Goal: Task Accomplishment & Management: Complete application form

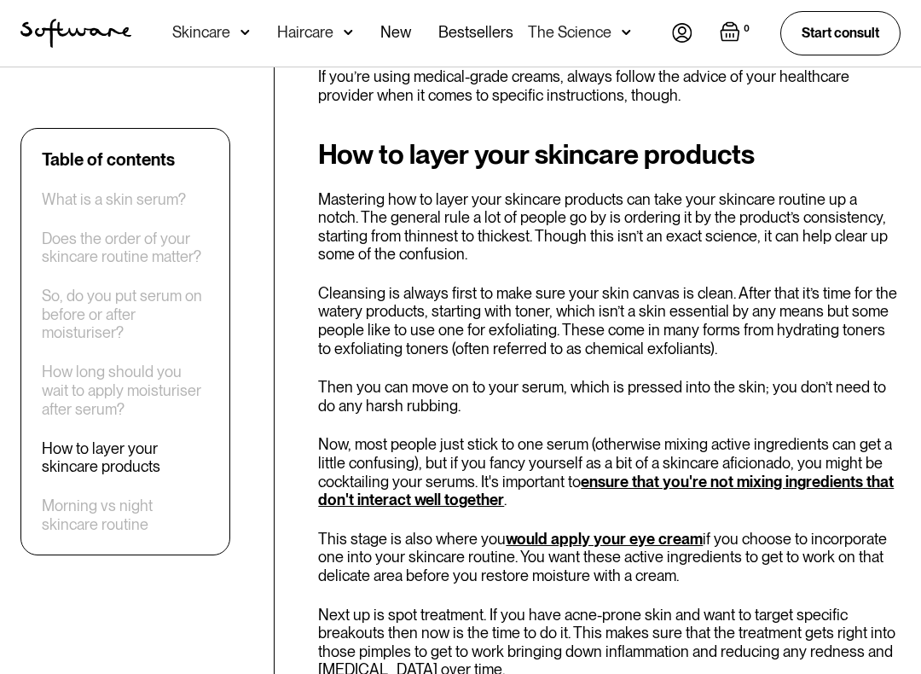
scroll to position [2084, 0]
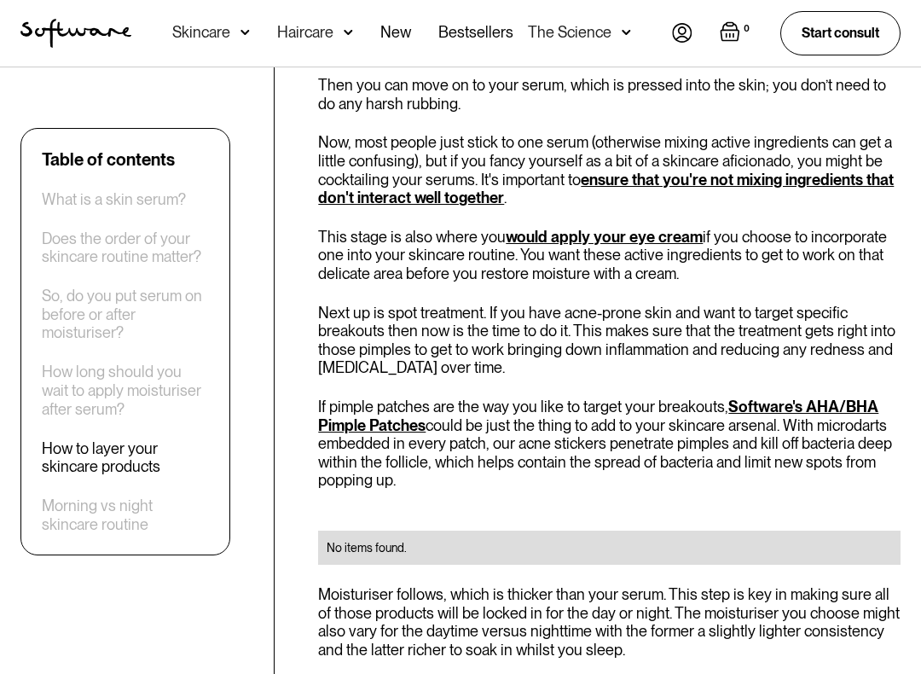
scroll to position [2387, 0]
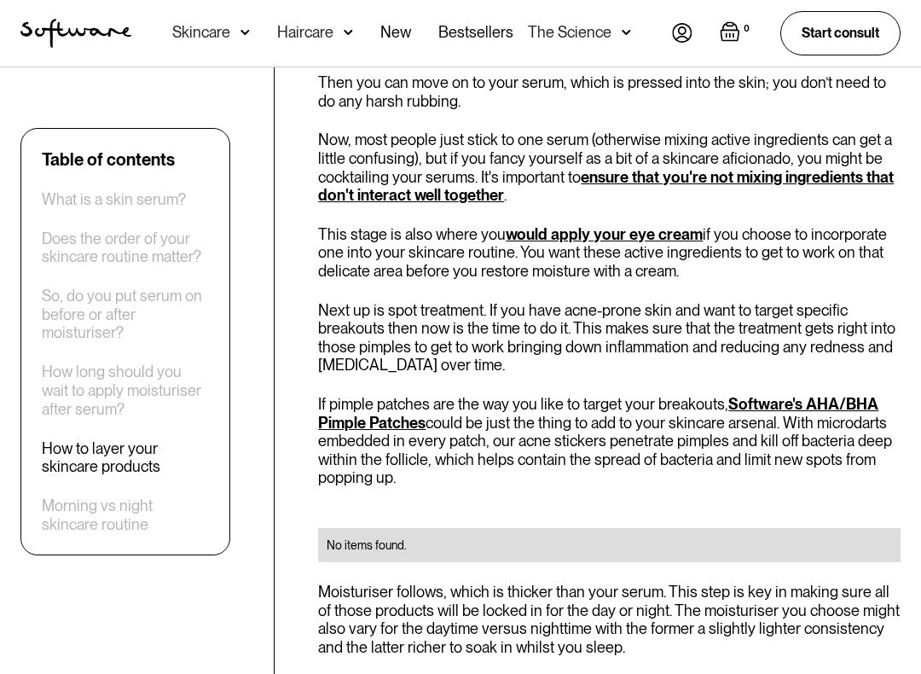
click at [86, 234] on div "Does the order of your skincare routine matter?" at bounding box center [125, 247] width 167 height 37
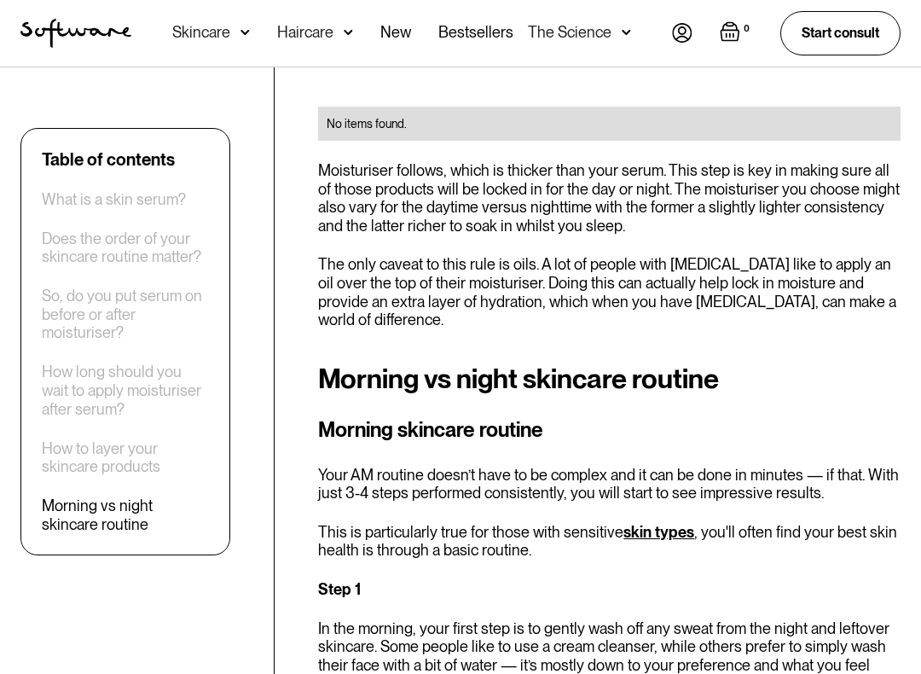
scroll to position [2809, 0]
click at [62, 257] on div "Does the order of your skincare routine matter?" at bounding box center [125, 247] width 167 height 37
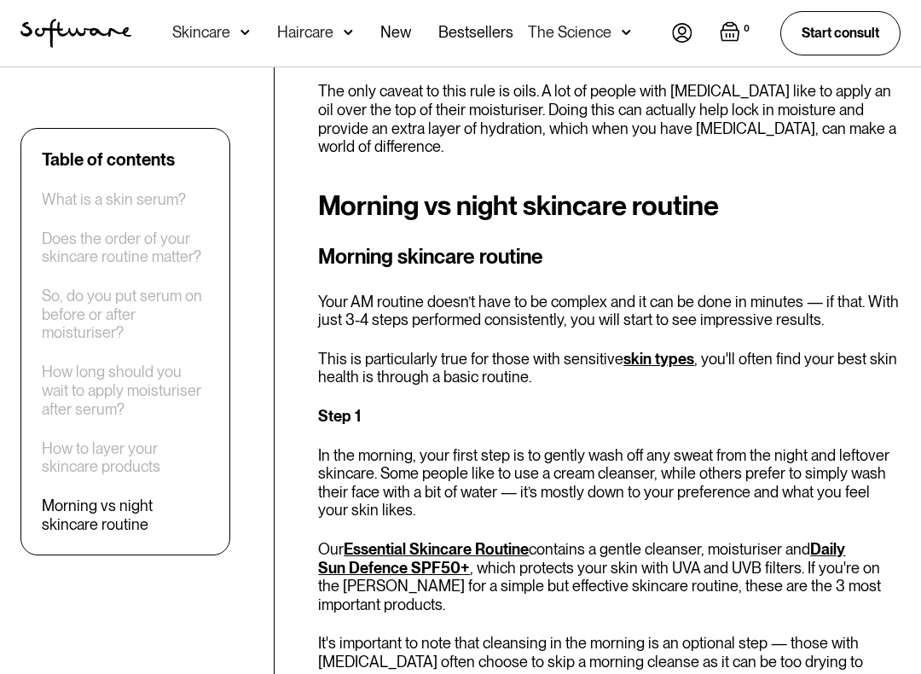
scroll to position [2981, 0]
click at [753, 408] on p "Step 1" at bounding box center [609, 417] width 582 height 19
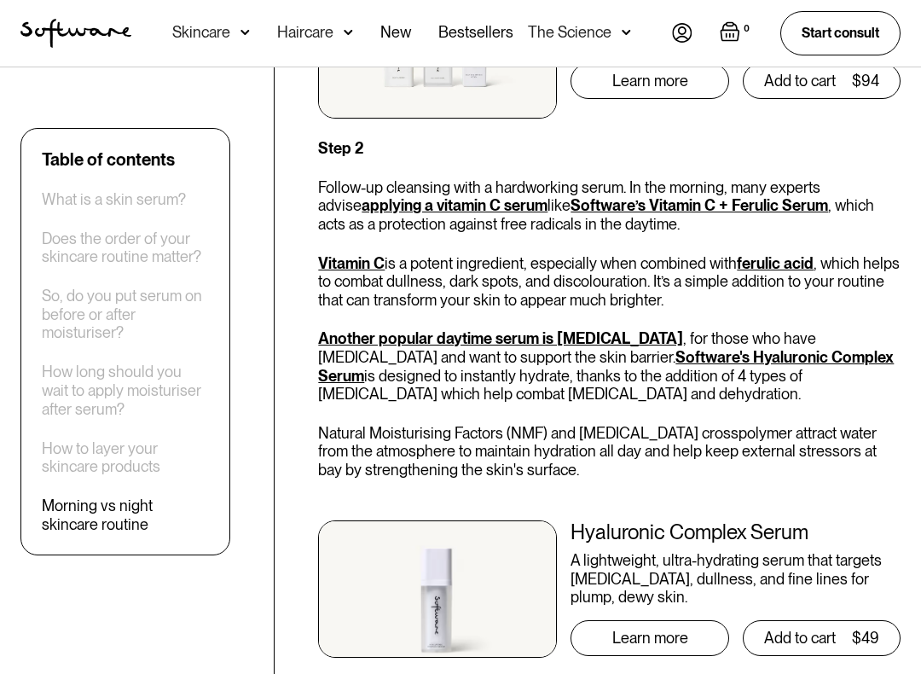
scroll to position [3733, 0]
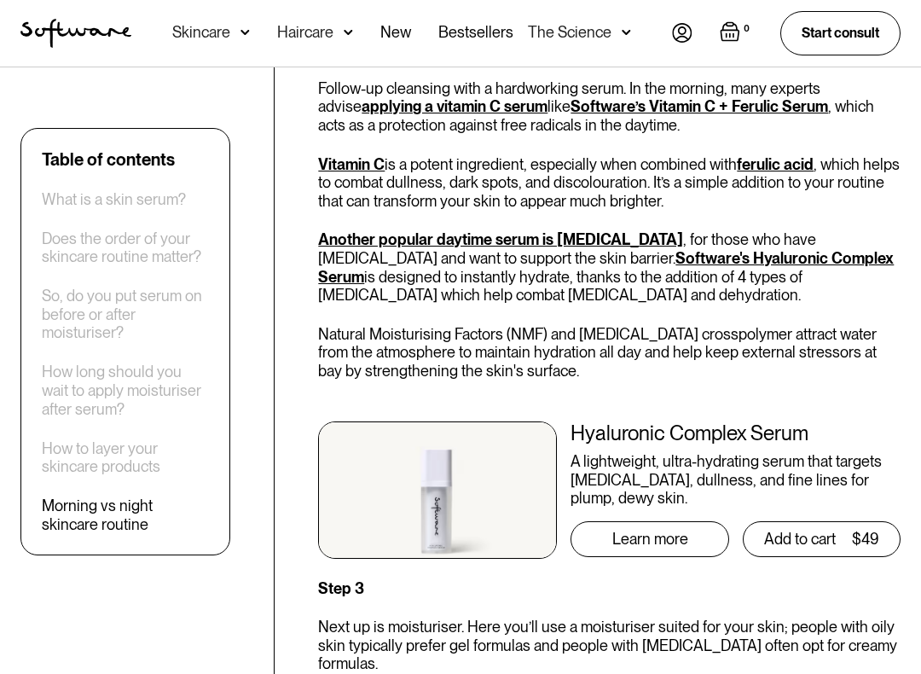
scroll to position [3832, 0]
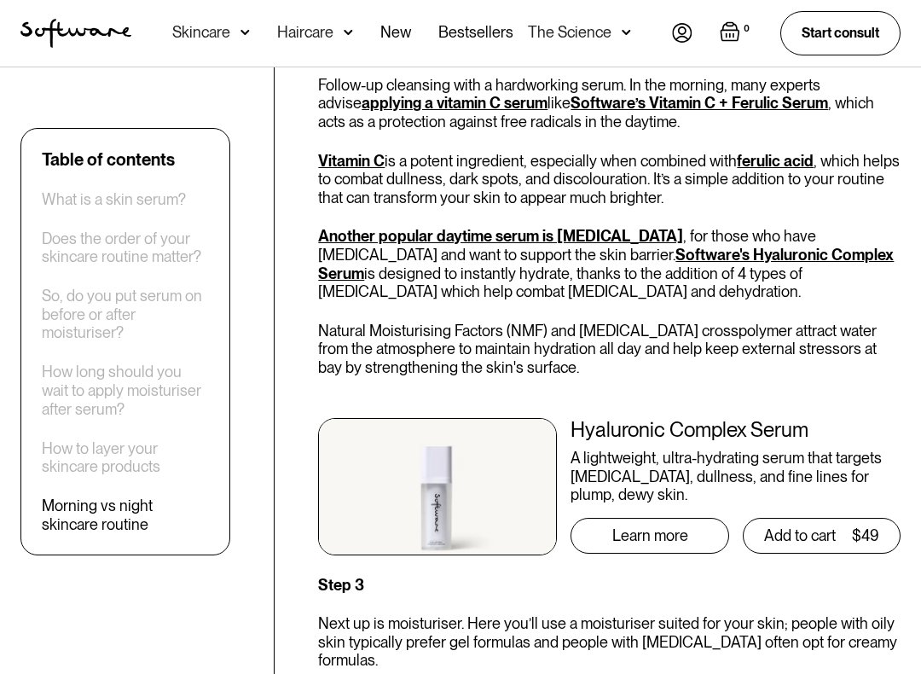
click at [858, 449] on div "A lightweight, ultra-hydrating serum that targets dryness, dullness, and fine l…" at bounding box center [735, 476] width 330 height 55
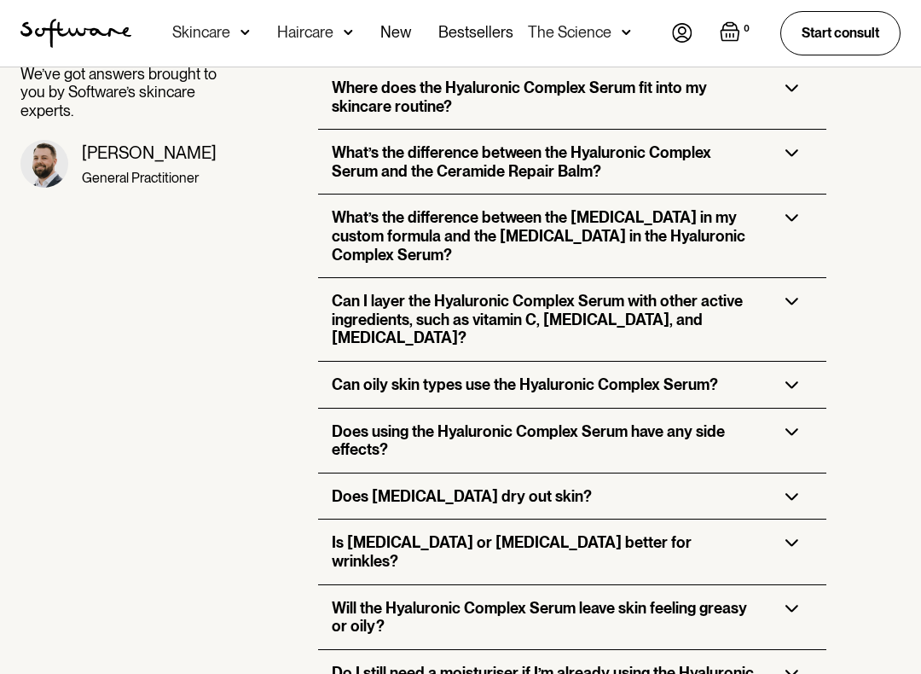
scroll to position [3147, 0]
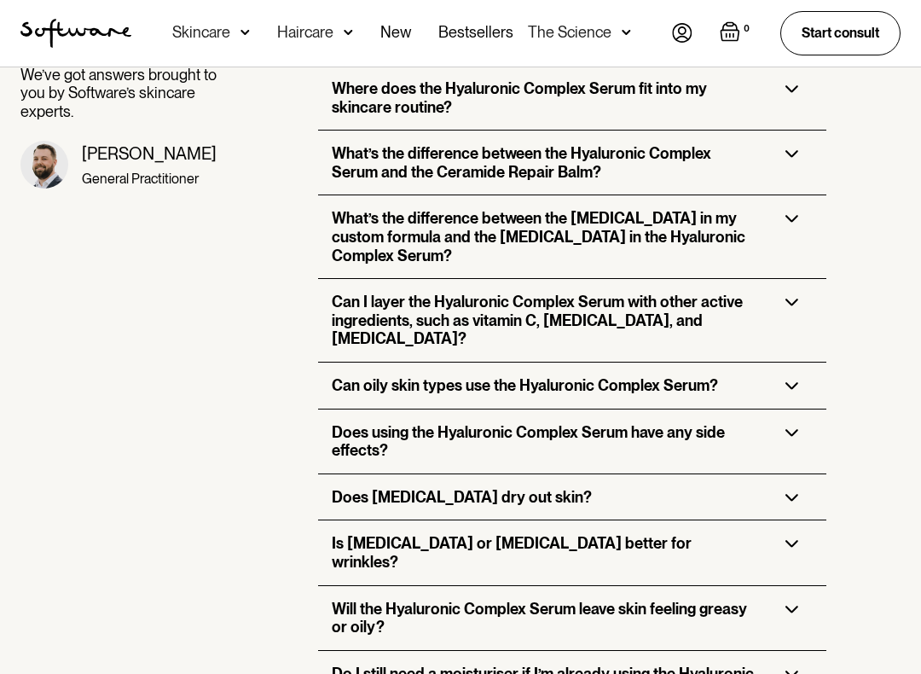
click at [784, 520] on div "Is hyaluronic acid or retinol better for wrinkles?" at bounding box center [571, 552] width 507 height 64
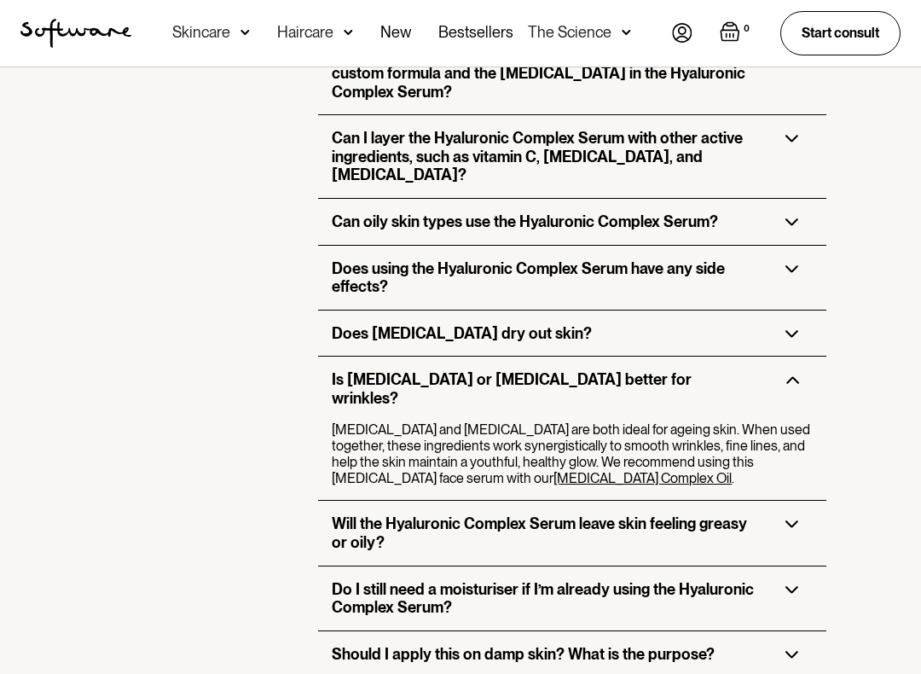
scroll to position [3311, 0]
click at [762, 566] on div "Do I still need a moisturiser if I’m already using the Hyaluronic Complex Serum?" at bounding box center [571, 598] width 507 height 64
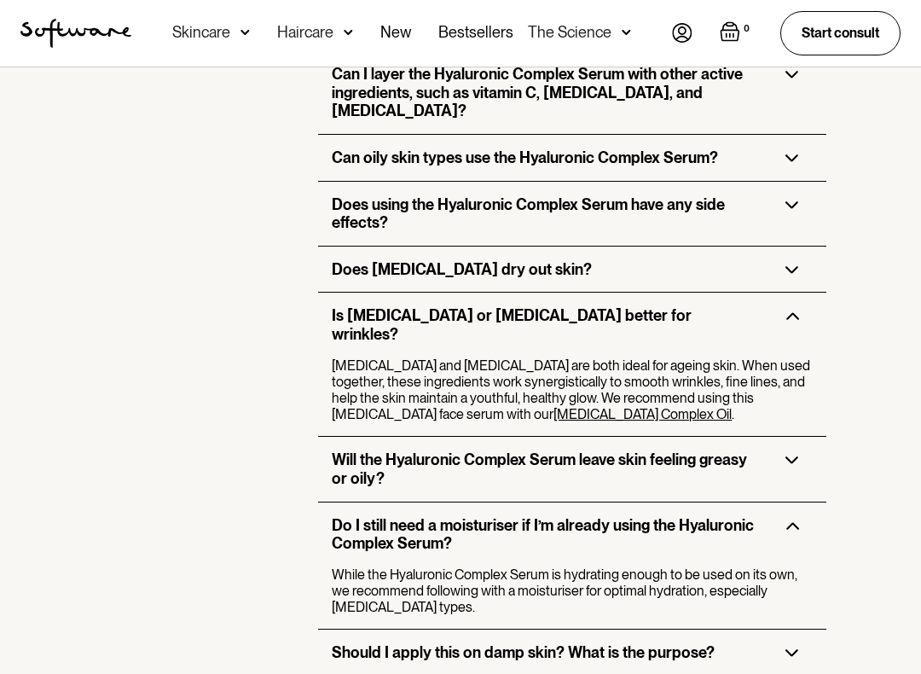
scroll to position [3419, 0]
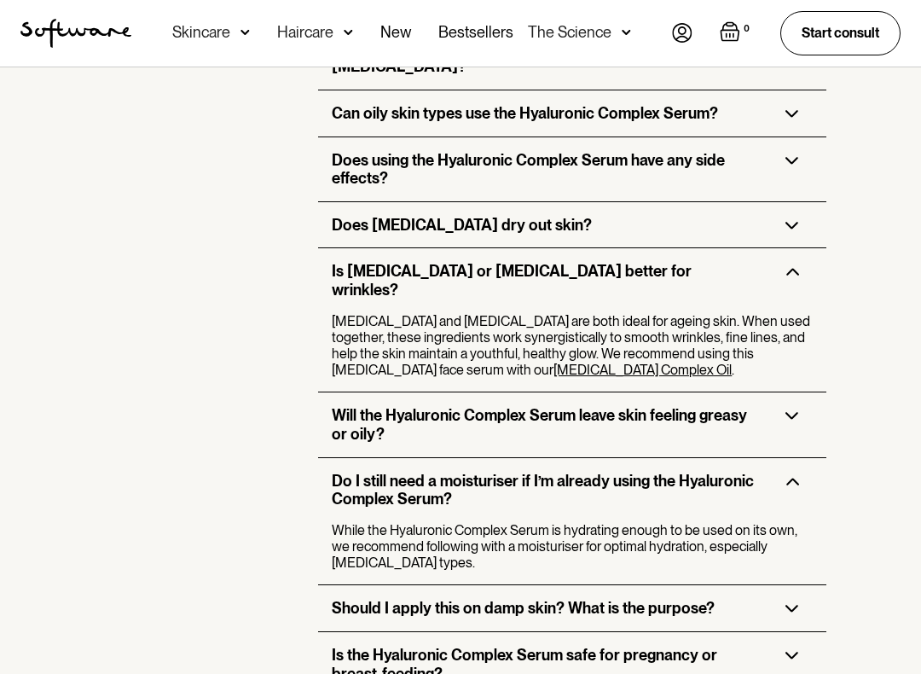
click at [749, 577] on div "Should I apply this on damp skin? What is the purpose?" at bounding box center [571, 608] width 507 height 46
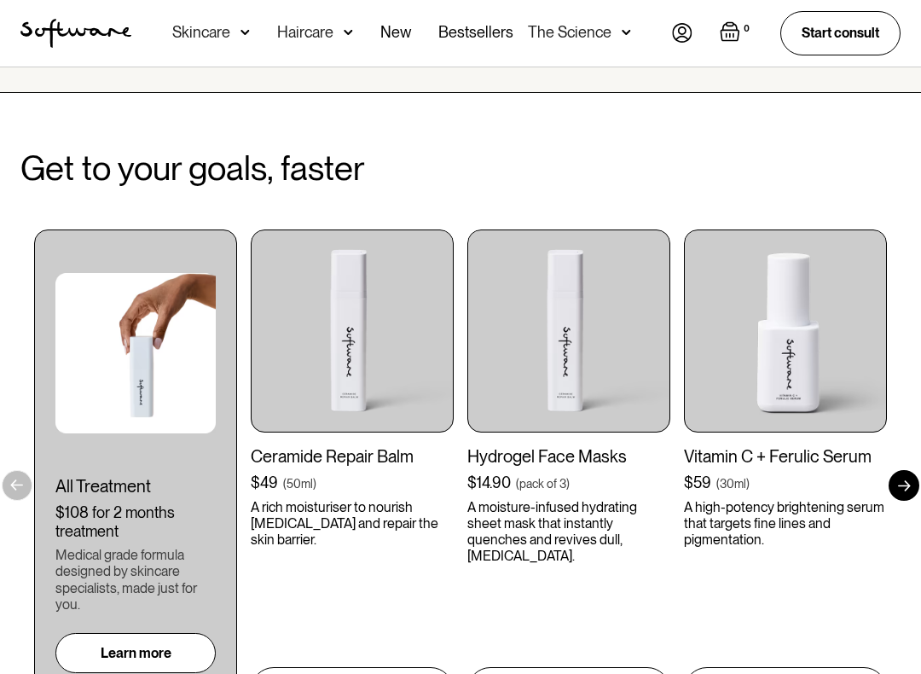
scroll to position [4211, 0]
click at [241, 428] on div "All Treatment $108 for 2 months treatment Medical grade formula designed by ski…" at bounding box center [460, 485] width 853 height 512
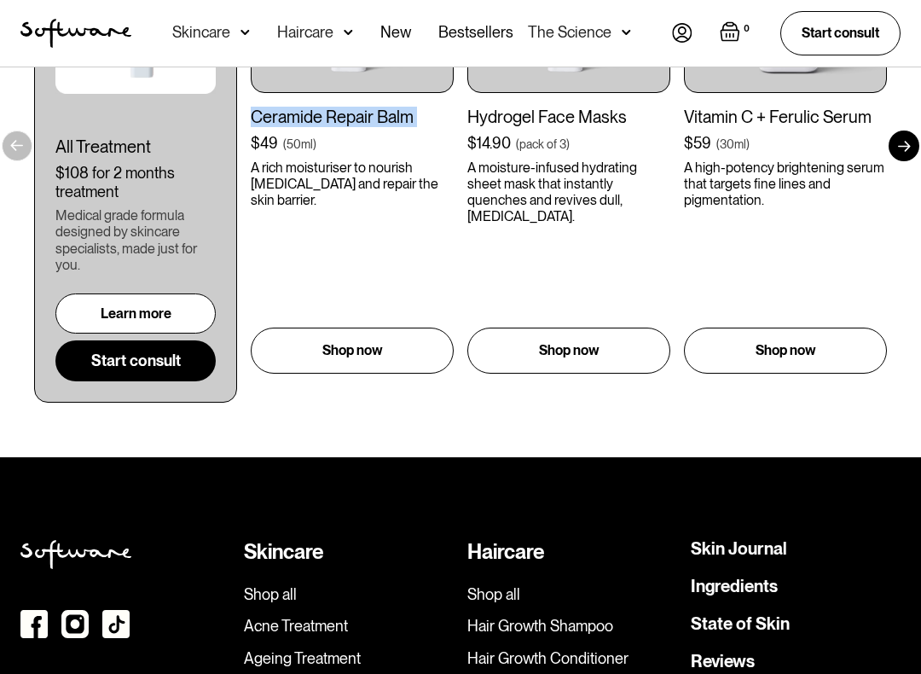
scroll to position [4550, 0]
click at [319, 327] on div "Shop now" at bounding box center [352, 350] width 203 height 46
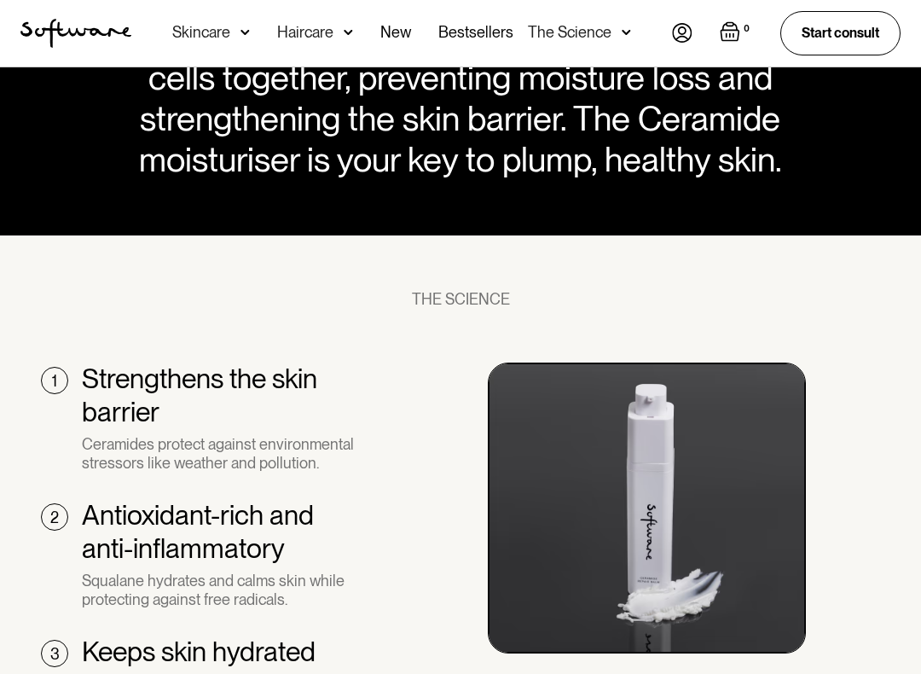
scroll to position [1064, 0]
click at [848, 267] on section "THE SCIENCE 1 Strengthens the skin barrier Ceramides protect against environmen…" at bounding box center [460, 601] width 921 height 732
click at [871, 260] on section "THE SCIENCE 1 Strengthens the skin barrier Ceramides protect against environmen…" at bounding box center [460, 601] width 921 height 732
click at [918, 250] on section "THE SCIENCE 1 Strengthens the skin barrier Ceramides protect against environmen…" at bounding box center [460, 601] width 921 height 732
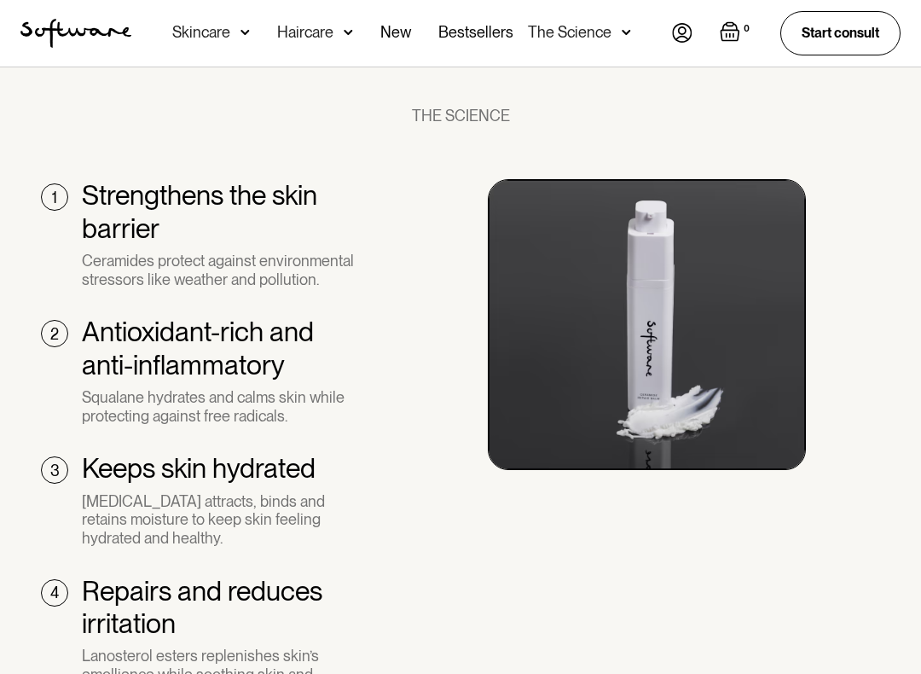
scroll to position [1247, 0]
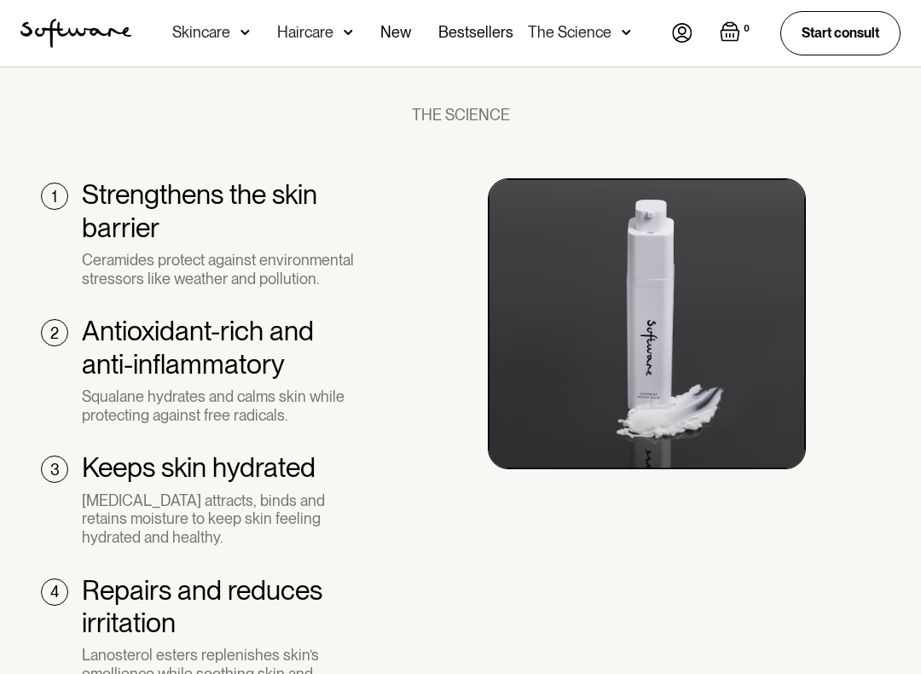
click at [918, 242] on div "THE SCIENCE 1 Strengthens the skin barrier Ceramides protect against environmen…" at bounding box center [460, 418] width 921 height 622
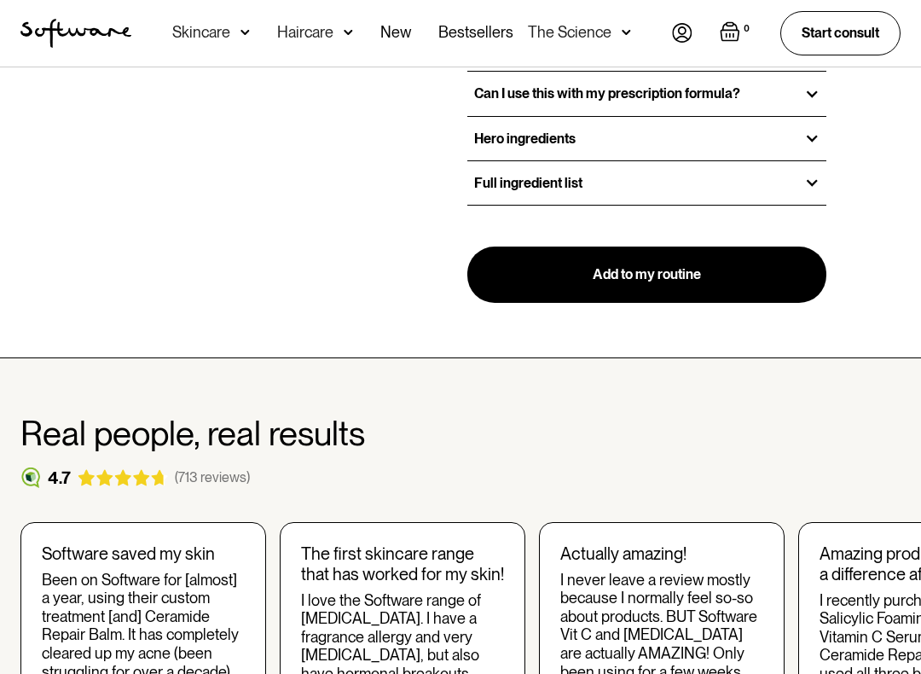
scroll to position [2546, 0]
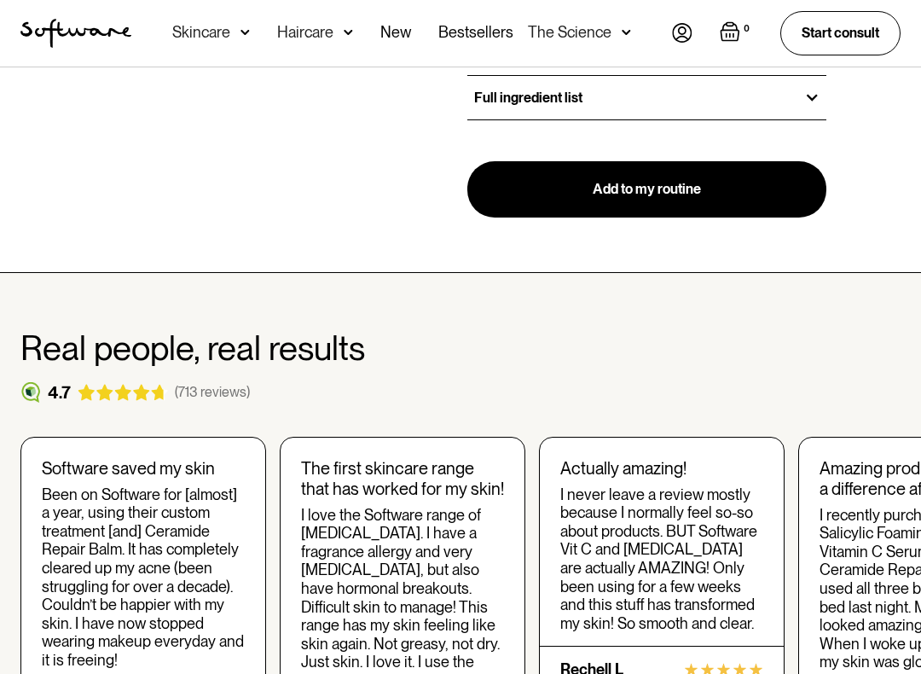
scroll to position [2636, 0]
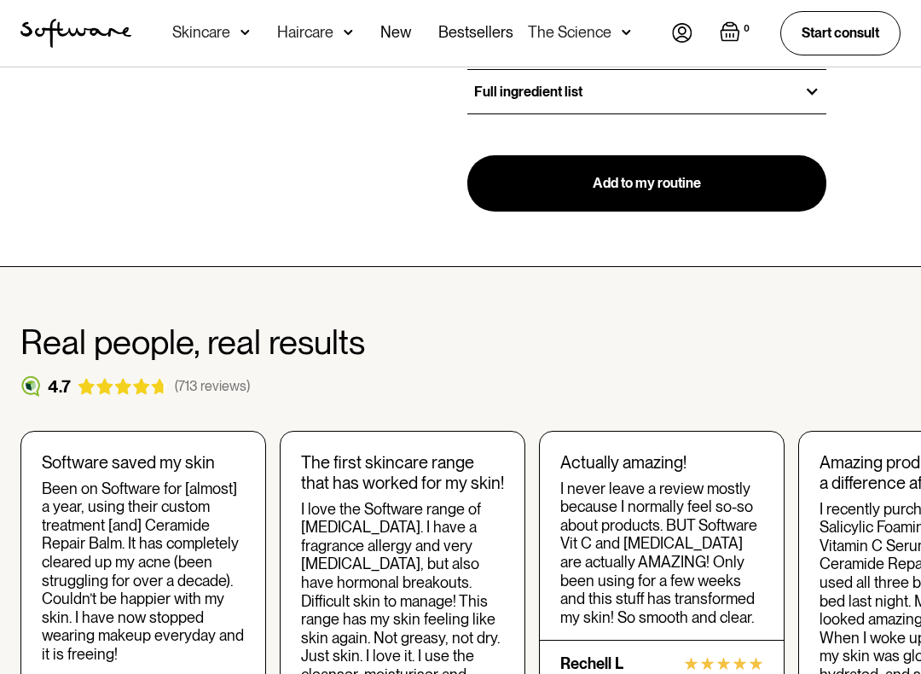
click at [710, 479] on div "I never leave a review mostly because I normally feel so-so about products. BUT…" at bounding box center [661, 553] width 203 height 148
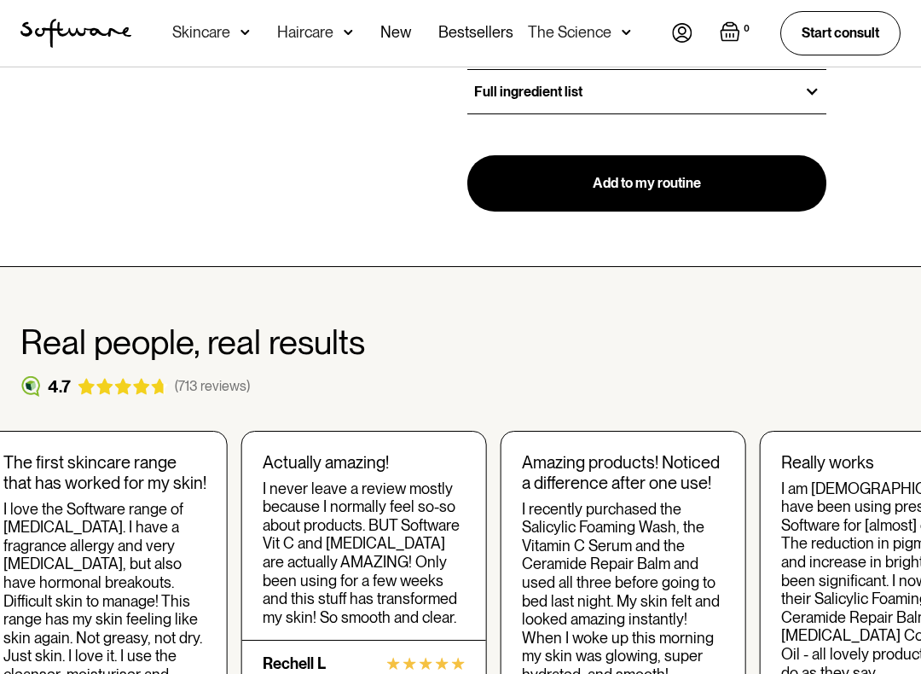
click at [378, 400] on div "Real people, real results 4.7 (713 reviews) Software saved my skin Been on Soft…" at bounding box center [460, 571] width 921 height 500
click at [386, 405] on div "Real people, real results 4.7 (713 reviews) Software saved my skin Been on Soft…" at bounding box center [460, 571] width 921 height 500
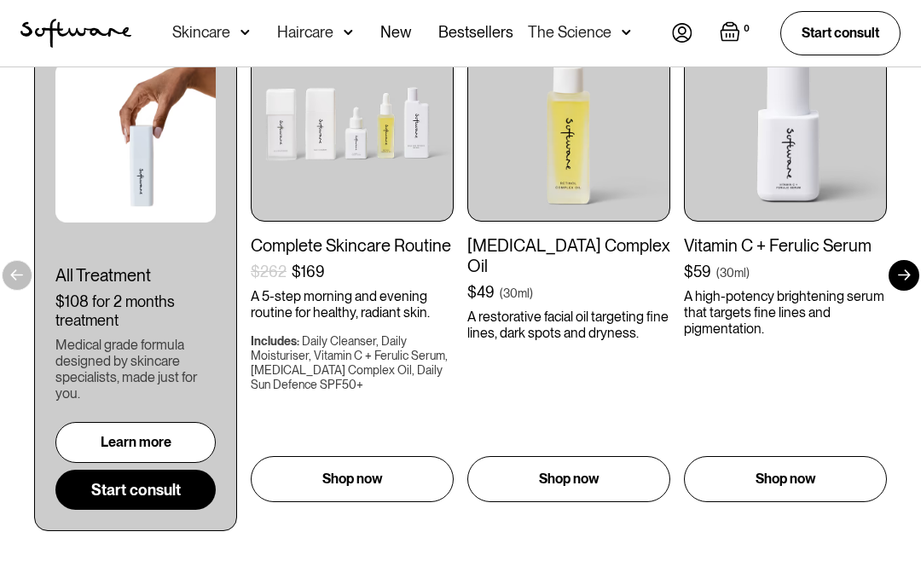
scroll to position [4574, 0]
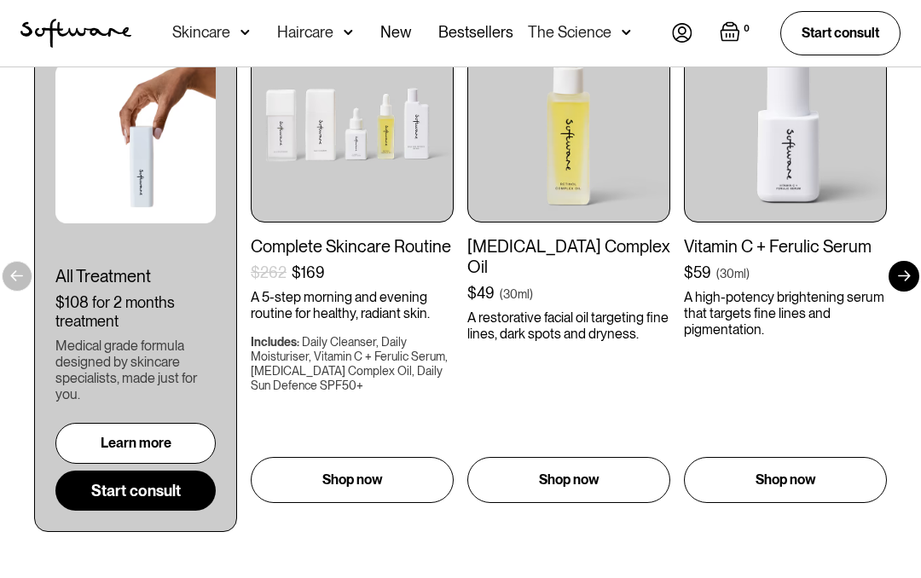
click at [283, 555] on section "Get to your goals, faster All Treatment $108 for 2 months treatment Medical gra…" at bounding box center [460, 235] width 921 height 704
click at [349, 472] on div "Shop now" at bounding box center [352, 480] width 203 height 46
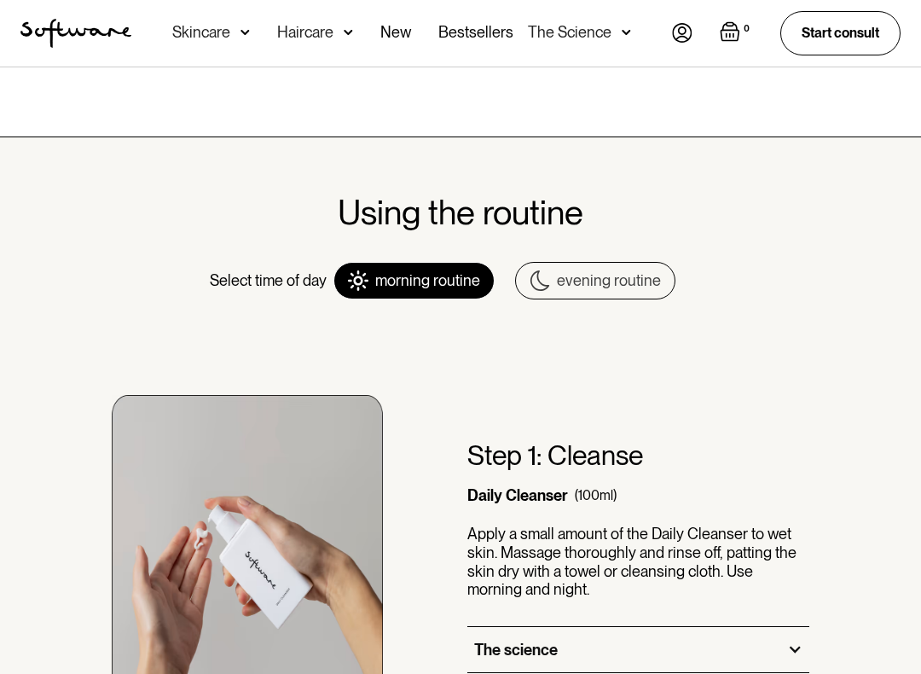
scroll to position [744, 0]
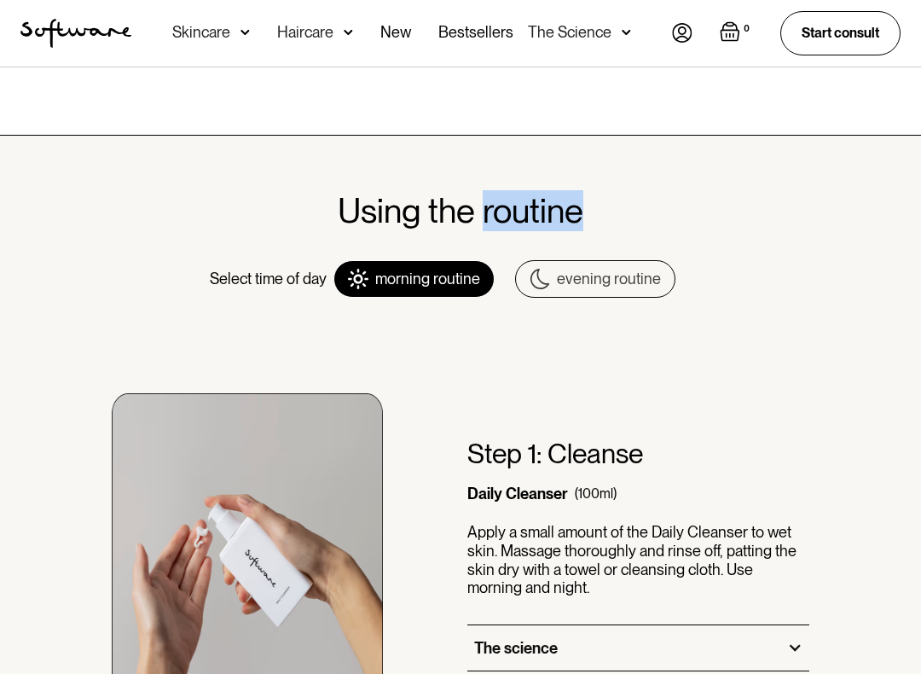
click at [919, 229] on div "Using the routine" at bounding box center [460, 210] width 921 height 41
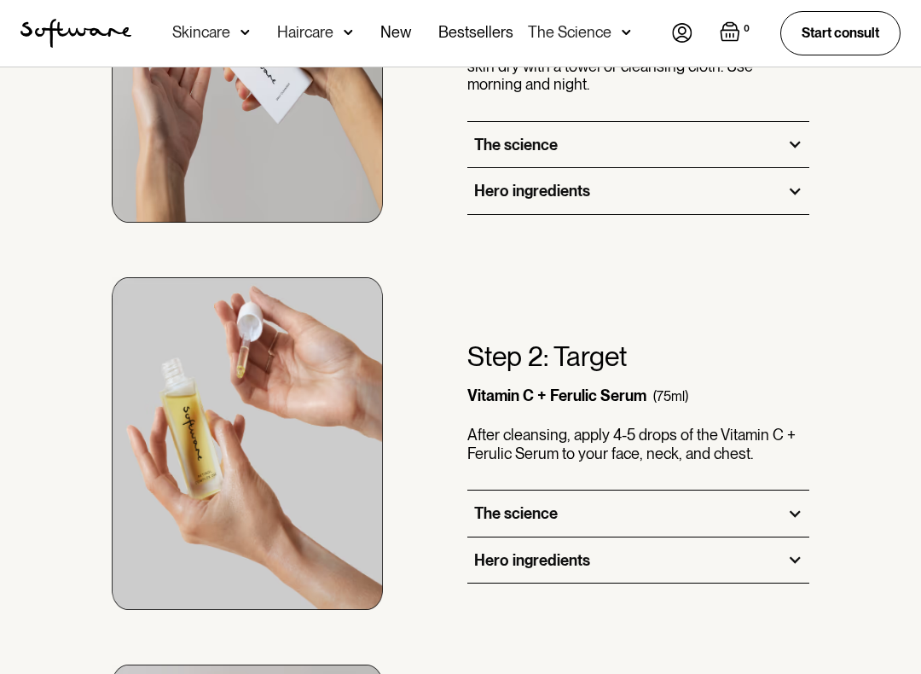
scroll to position [1247, 0]
click at [466, 503] on div "Step 2: Target Vitamin C + Ferulic Serum (75ml) After cleansing, apply 4-5 drop…" at bounding box center [460, 416] width 880 height 387
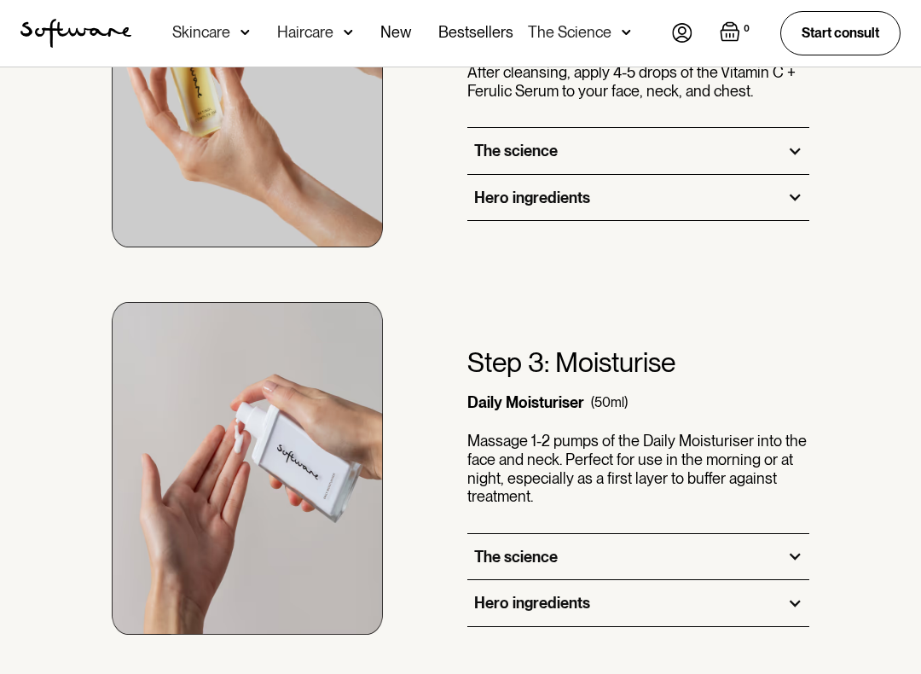
scroll to position [1612, 0]
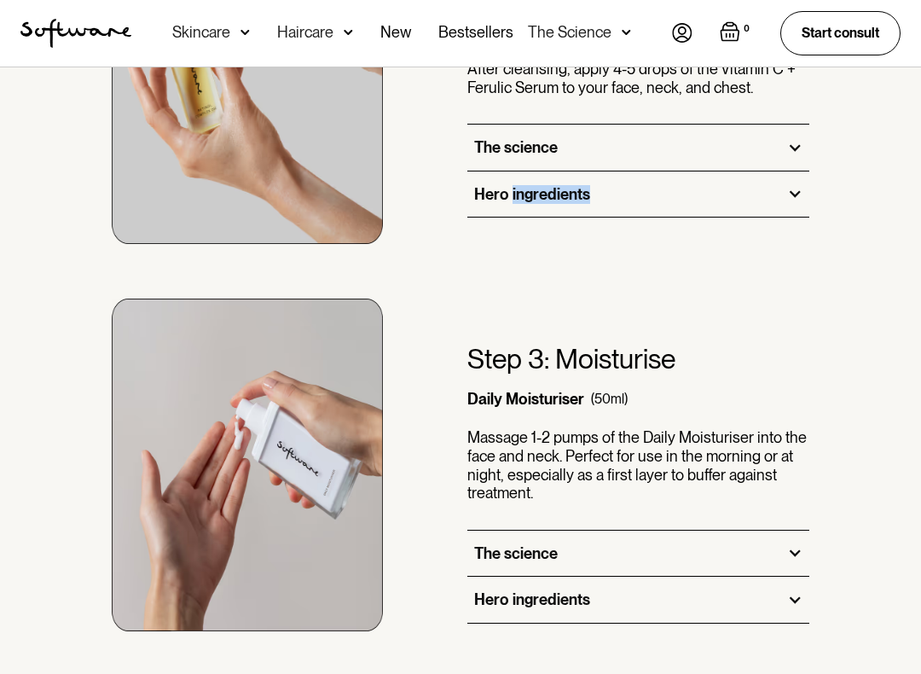
click at [918, 234] on div "Select time of day morning routine evening routine Step 1: Cleanse Daily Cleans…" at bounding box center [460, 190] width 921 height 1656
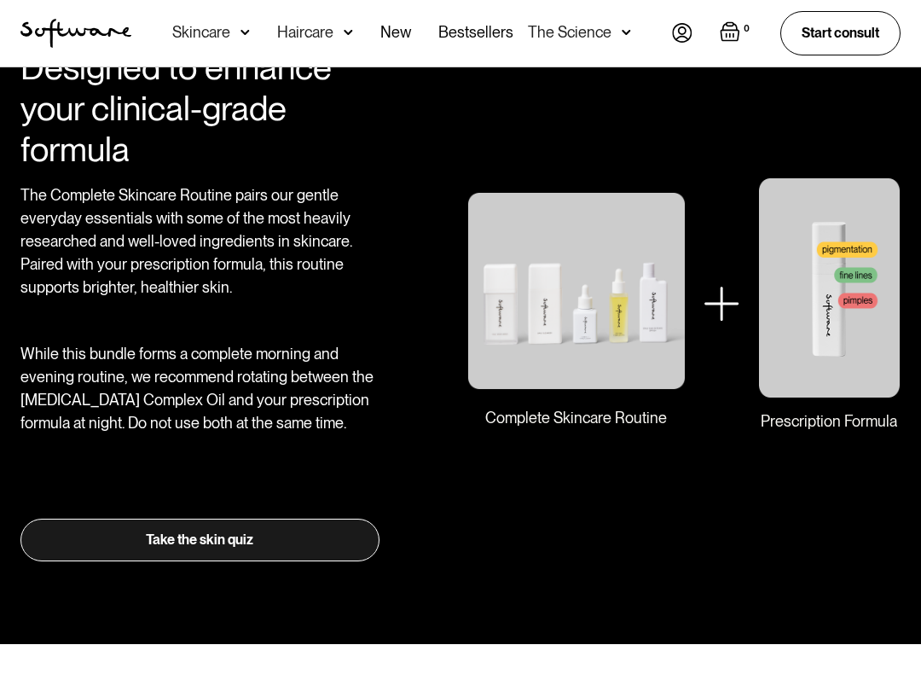
scroll to position [2749, 0]
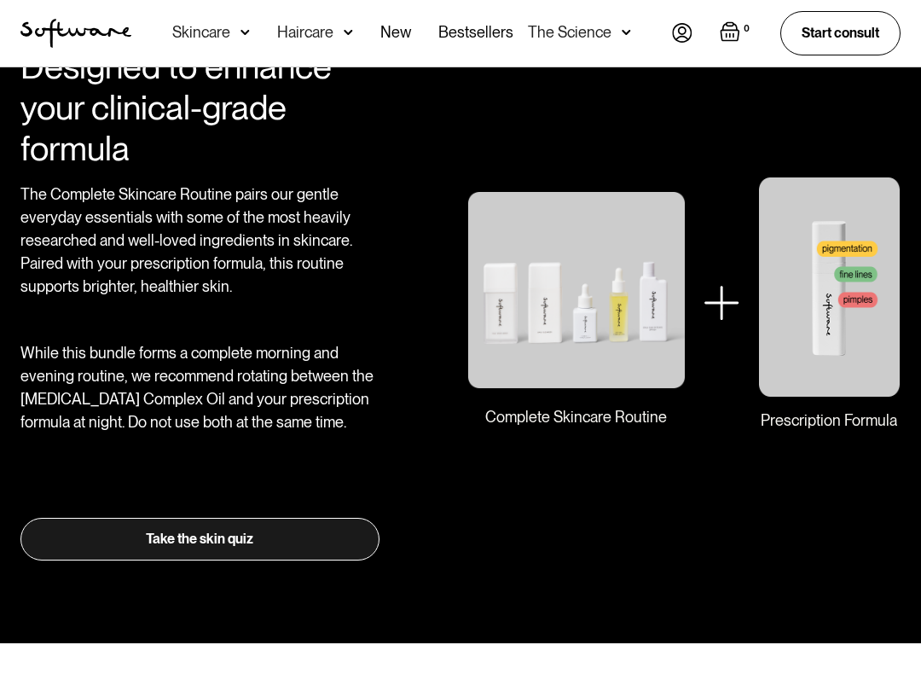
click at [817, 411] on div "Prescription Formula" at bounding box center [829, 420] width 136 height 19
click at [832, 419] on div "Prescription Formula" at bounding box center [829, 420] width 136 height 19
click at [832, 315] on img at bounding box center [829, 286] width 142 height 221
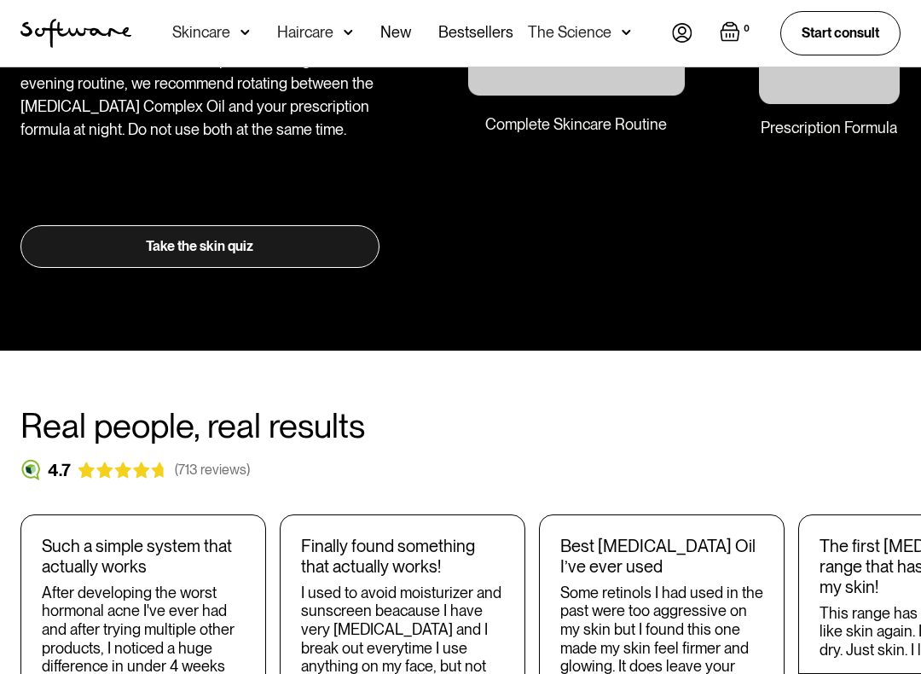
scroll to position [3041, 0]
click at [901, 257] on div "Designed to enhance your clinical-grade formula The Complete Skincare Routine p…" at bounding box center [460, 11] width 921 height 514
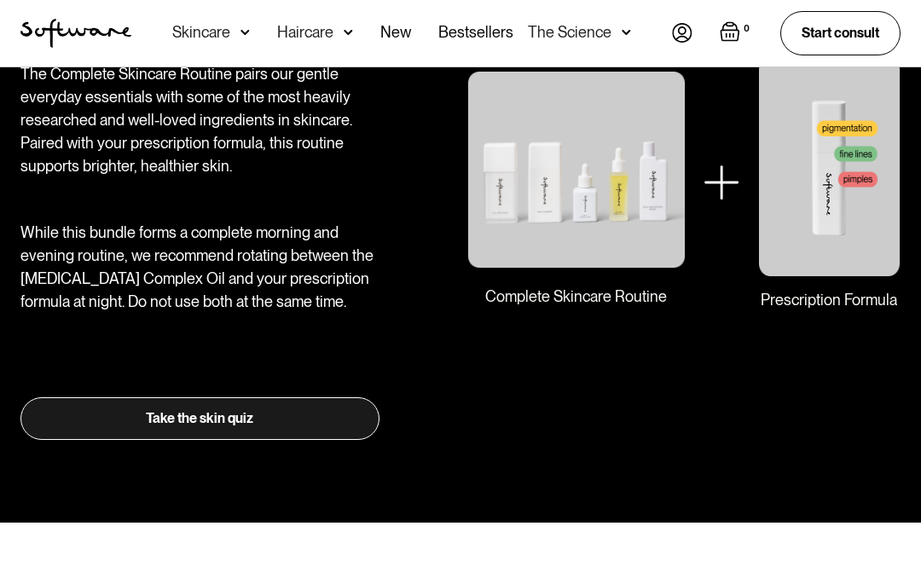
scroll to position [2867, 0]
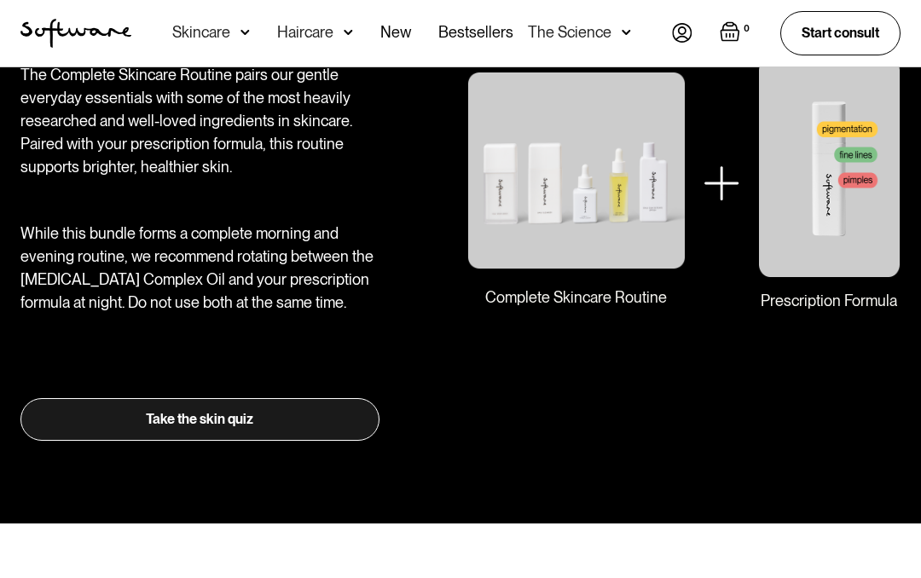
click at [190, 419] on link "Take the skin quiz" at bounding box center [199, 420] width 359 height 43
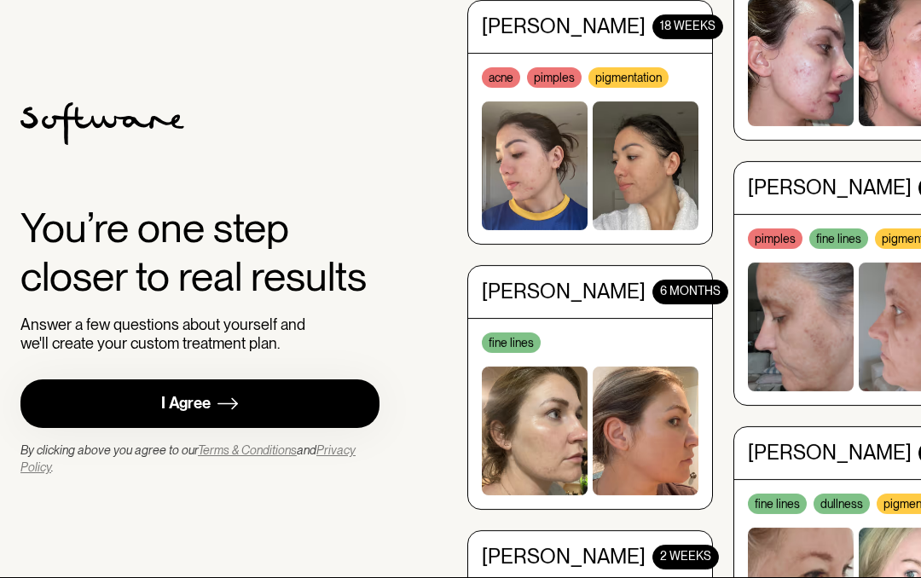
click at [194, 396] on div "I Agree" at bounding box center [185, 404] width 49 height 20
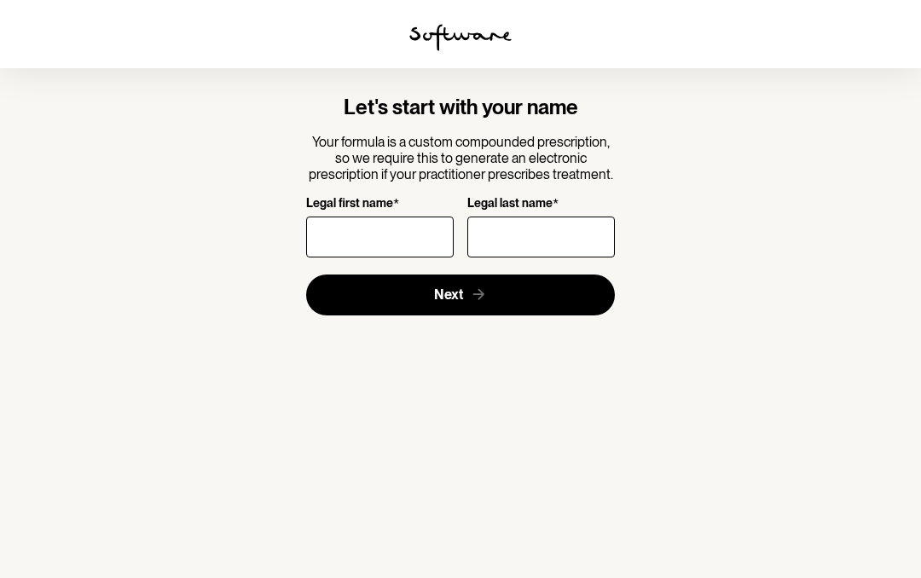
scroll to position [1, 0]
click at [362, 288] on button "Next" at bounding box center [461, 295] width 310 height 41
